Goal: Information Seeking & Learning: Learn about a topic

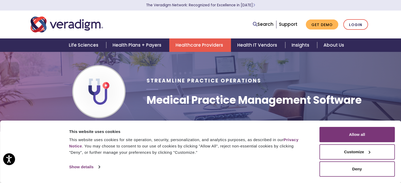
click at [205, 46] on link "Healthcare Providers" at bounding box center [200, 45] width 62 height 13
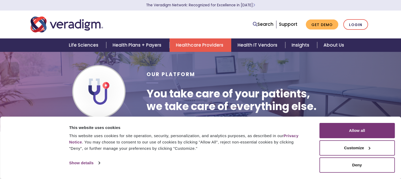
scroll to position [70, 0]
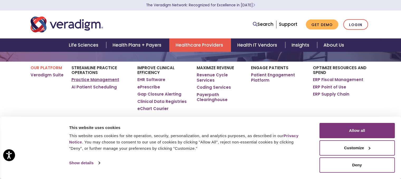
click at [103, 78] on link "Practice Management" at bounding box center [96, 79] width 48 height 5
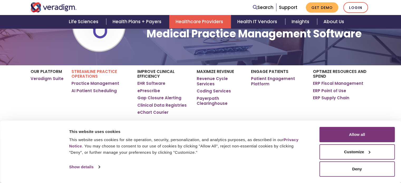
scroll to position [70, 0]
